Goal: Find specific page/section: Find specific page/section

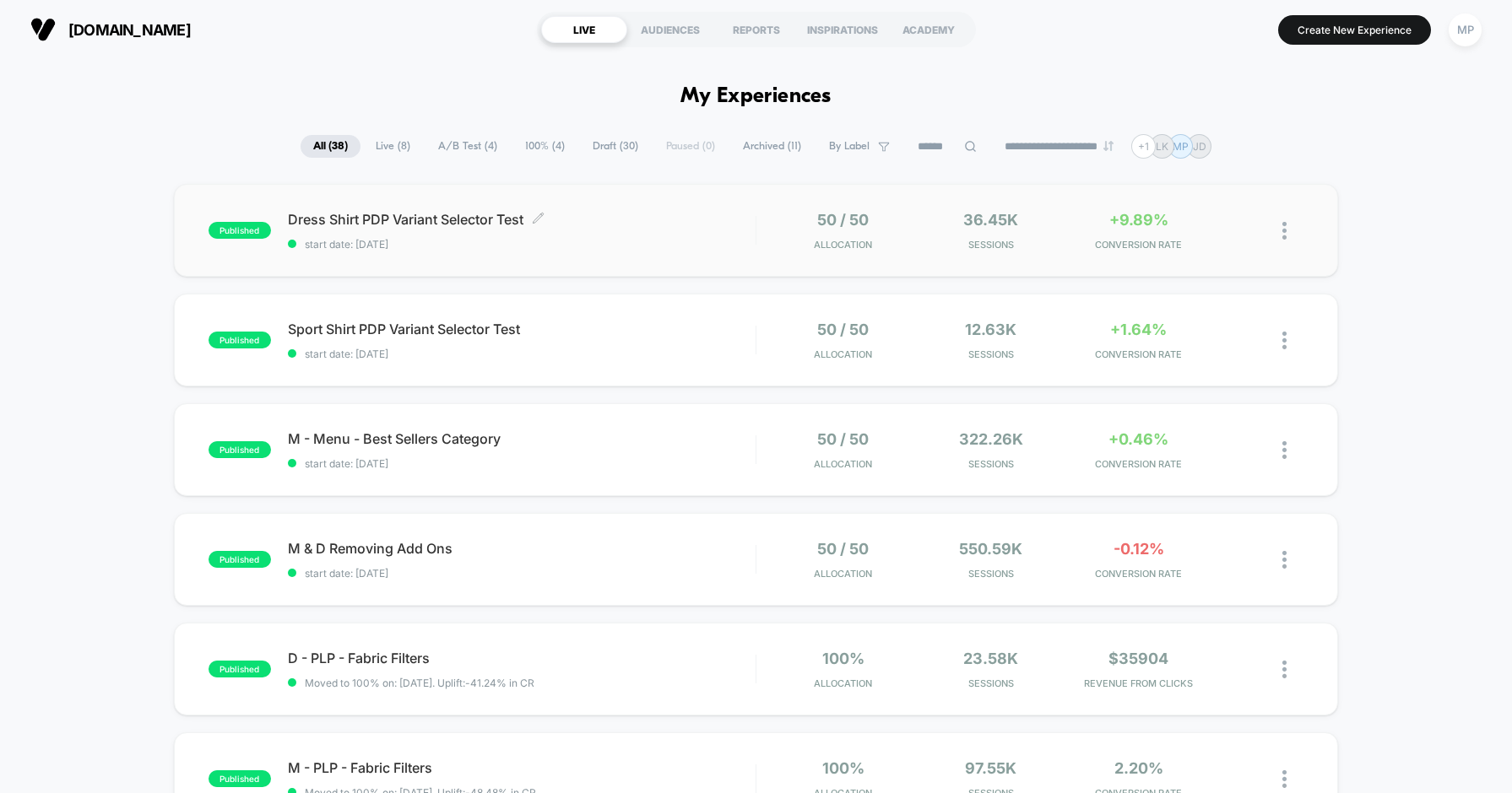
click at [719, 222] on span "Dress Shirt PDP Variant Selector Test Click to edit experience details" at bounding box center [522, 219] width 468 height 17
click at [708, 331] on span "Sport Shirt PDP Variant Selector Test Click to edit experience details" at bounding box center [522, 329] width 468 height 17
